Goal: Register for event/course

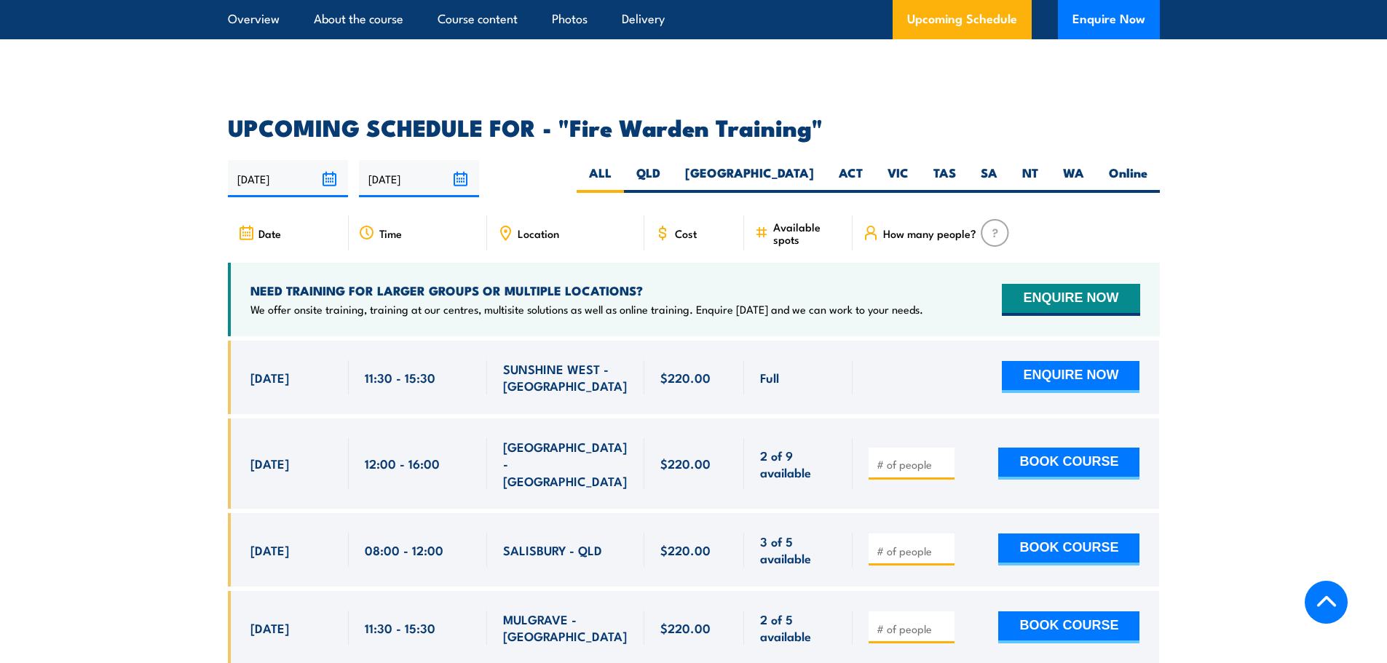
scroll to position [2548, 0]
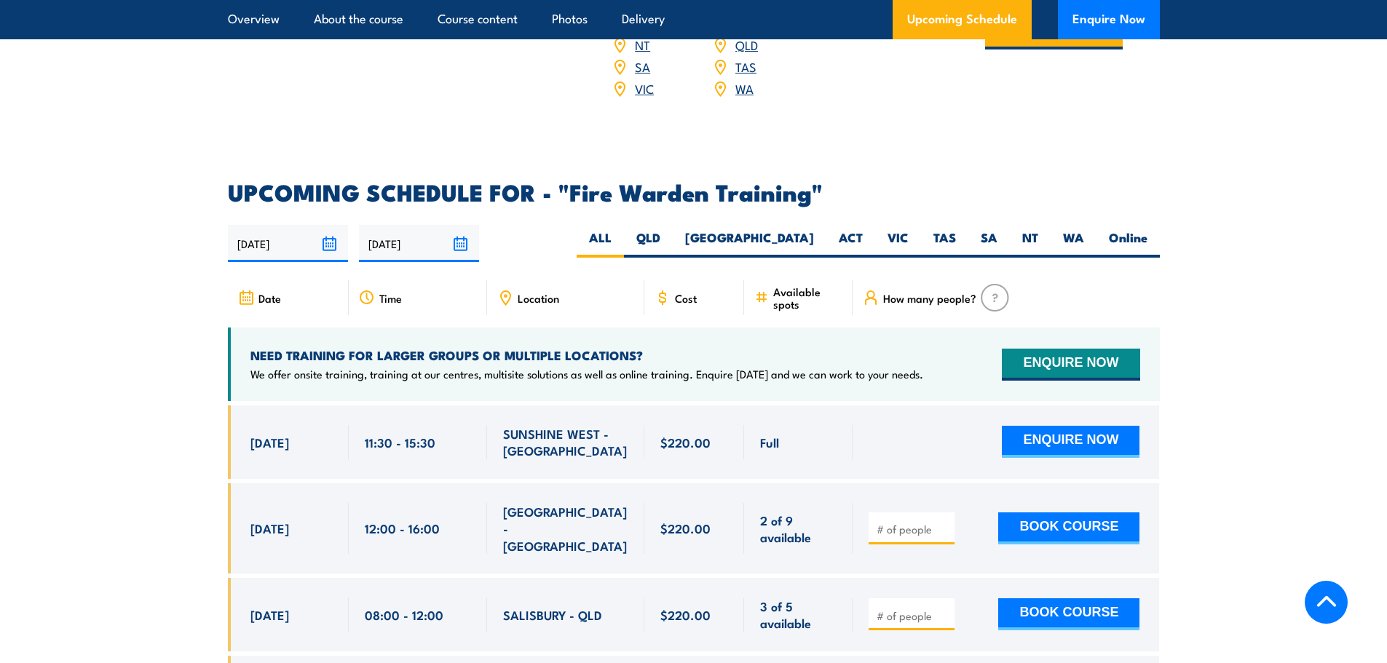
click at [530, 292] on span "Location" at bounding box center [538, 298] width 41 height 12
click at [906, 229] on label "VIC" at bounding box center [898, 243] width 46 height 28
click at [909, 229] on input "VIC" at bounding box center [913, 233] width 9 height 9
radio input "true"
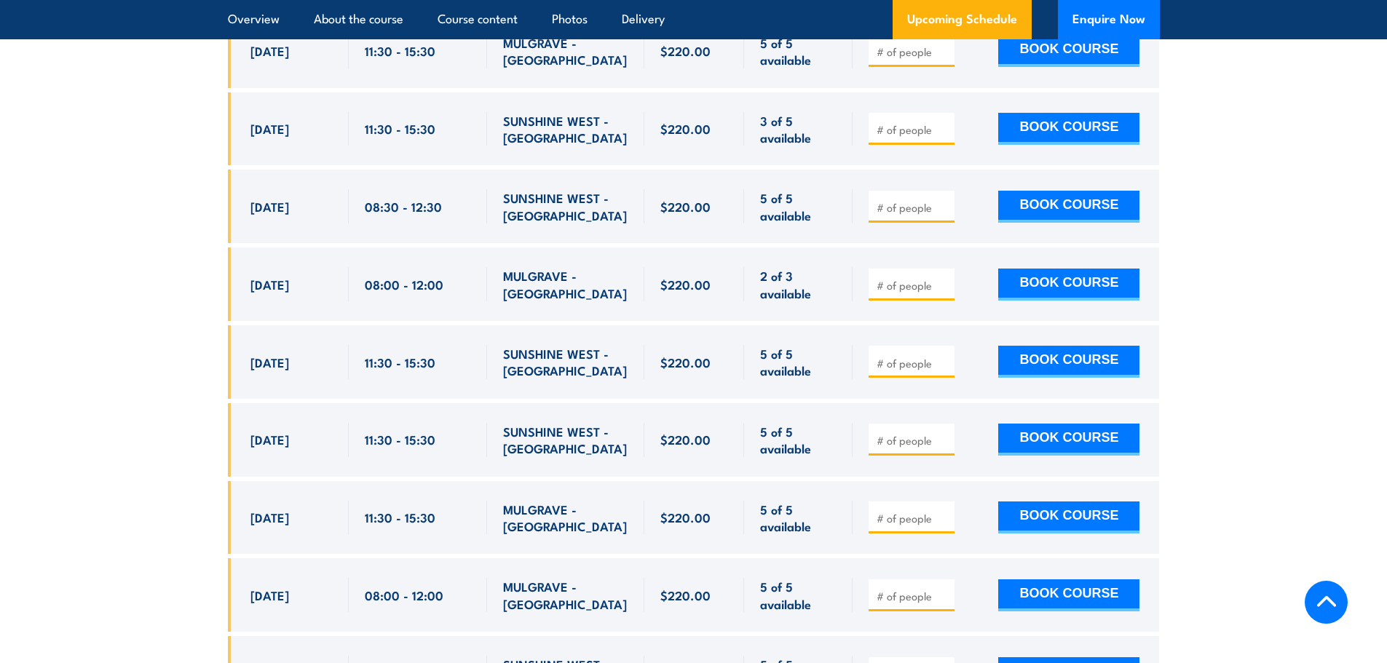
scroll to position [3508, 0]
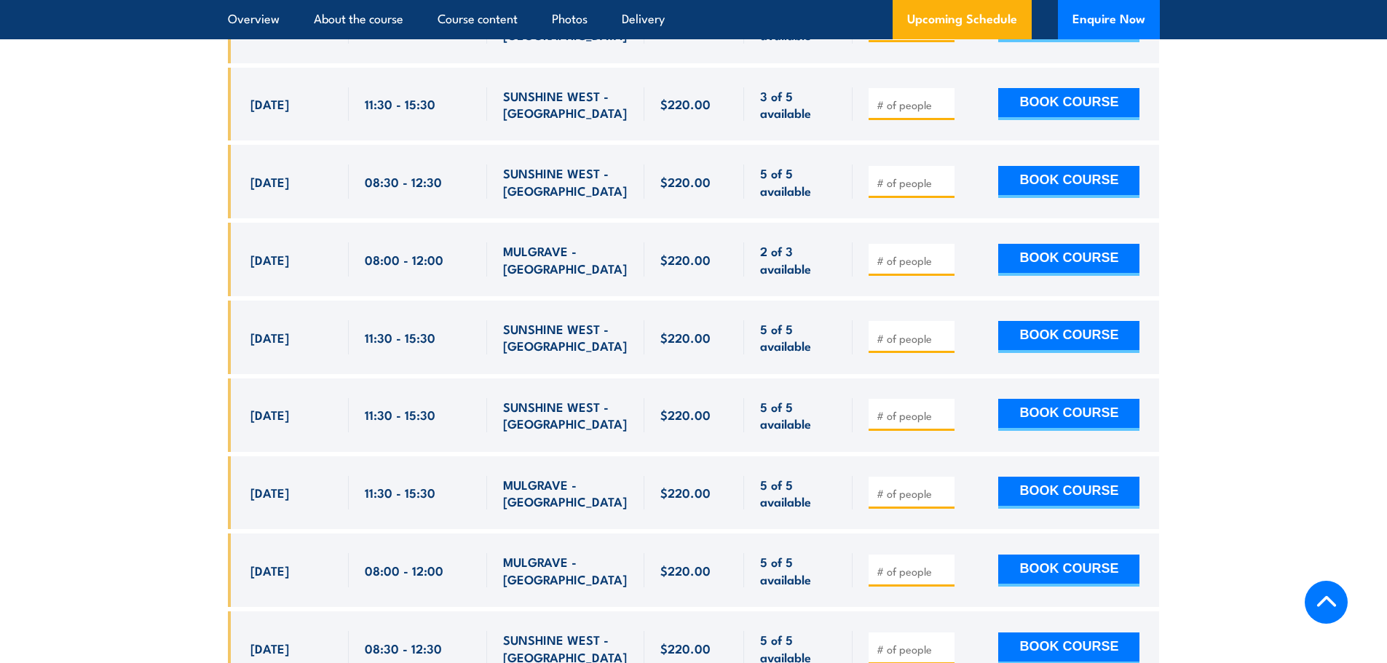
drag, startPoint x: 240, startPoint y: 462, endPoint x: 806, endPoint y: 469, distance: 565.7
click at [806, 466] on div "[DATE] 11:30 - 11:30" at bounding box center [694, 493] width 932 height 74
click at [810, 480] on span "5 of 5 available" at bounding box center [798, 493] width 76 height 34
drag, startPoint x: 486, startPoint y: 452, endPoint x: 248, endPoint y: 442, distance: 239.0
click at [244, 456] on div "[DATE] 11:30 - 11:30" at bounding box center [694, 493] width 932 height 74
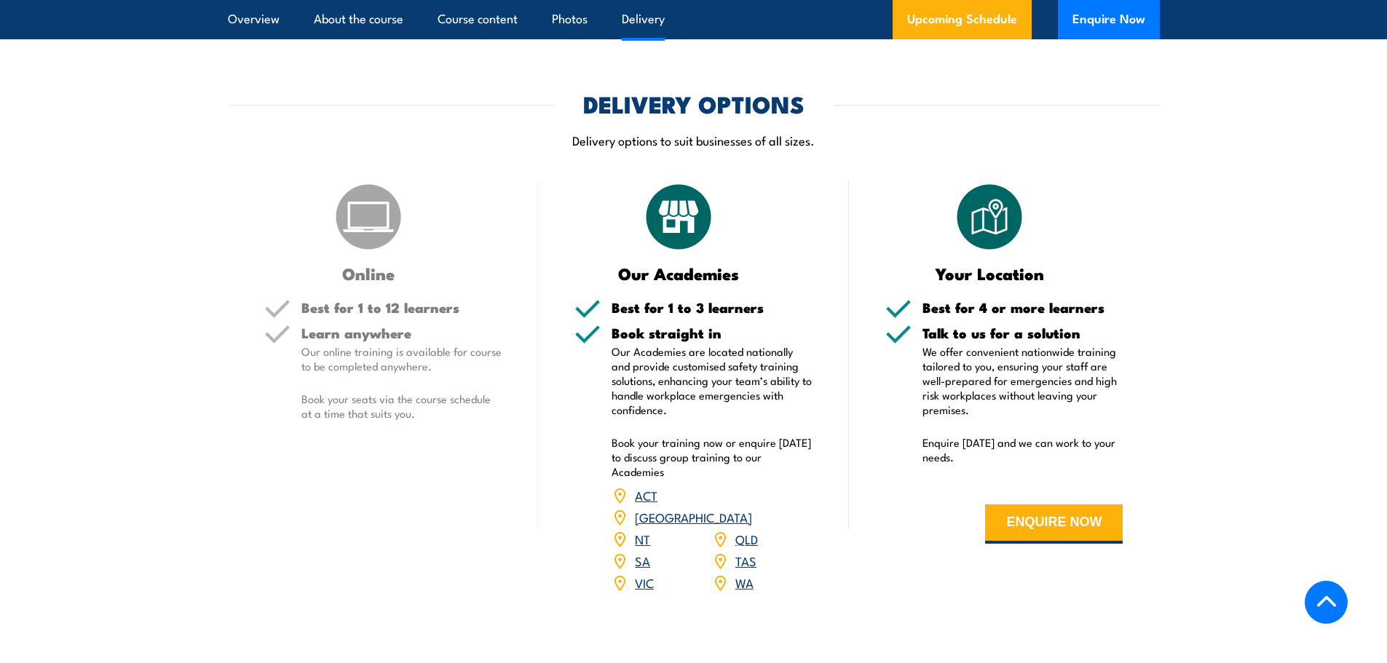
scroll to position [2052, 0]
